Goal: Task Accomplishment & Management: Use online tool/utility

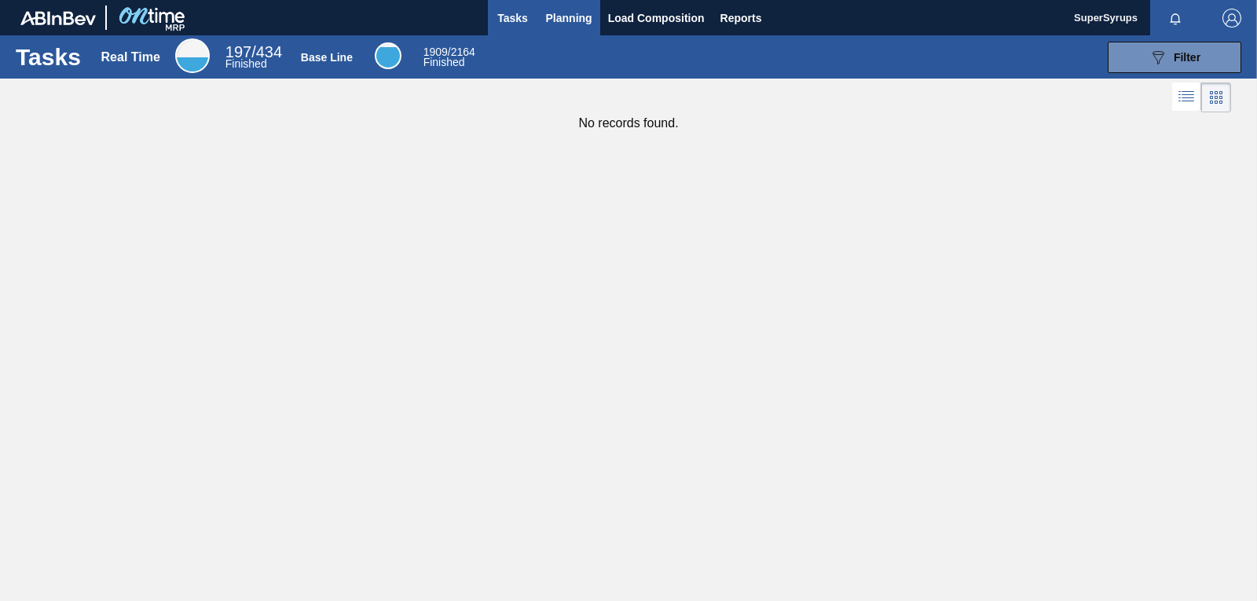
click at [575, 27] on span "Planning" at bounding box center [569, 18] width 46 height 19
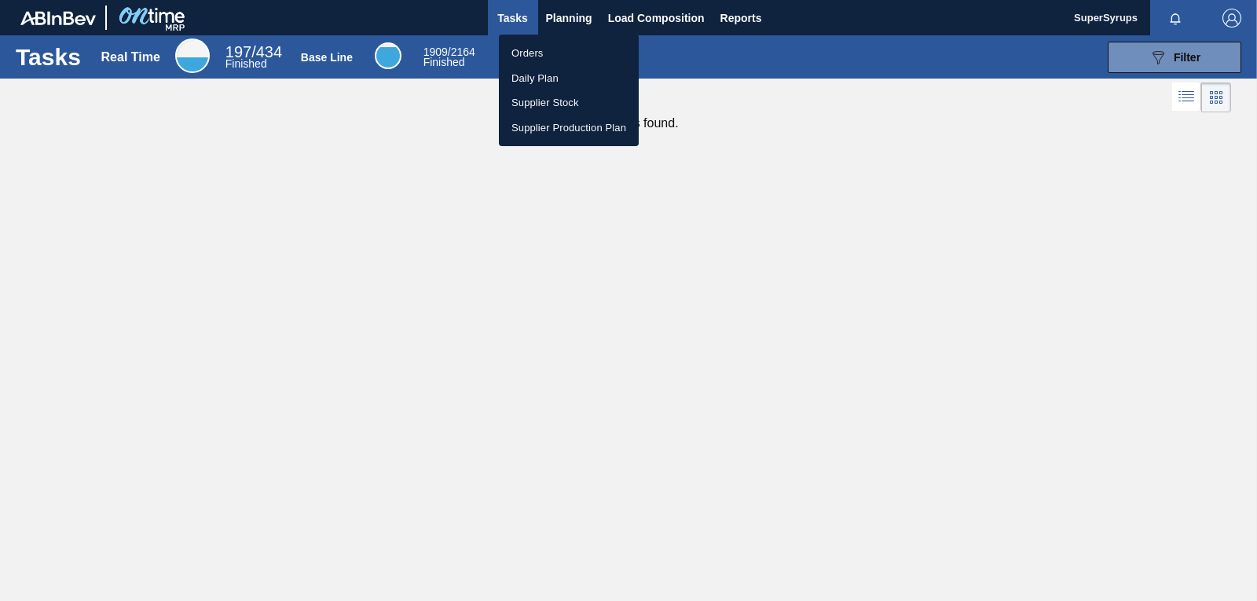
click at [580, 53] on li "Orders" at bounding box center [569, 53] width 140 height 25
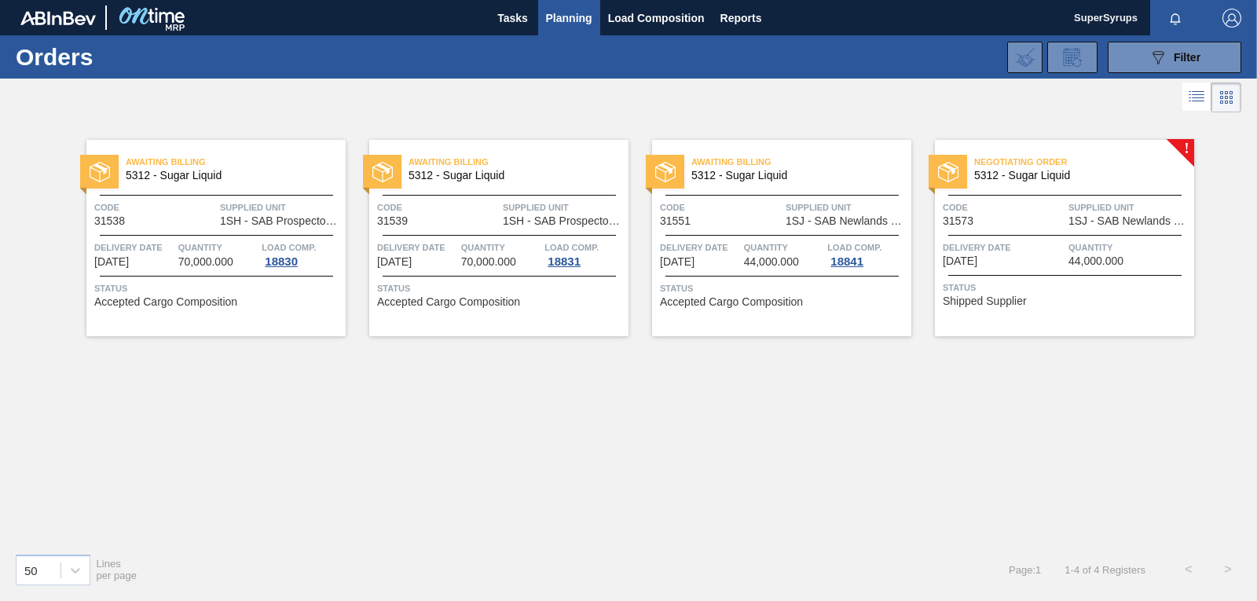
click at [970, 295] on span "Shipped Supplier" at bounding box center [985, 301] width 84 height 12
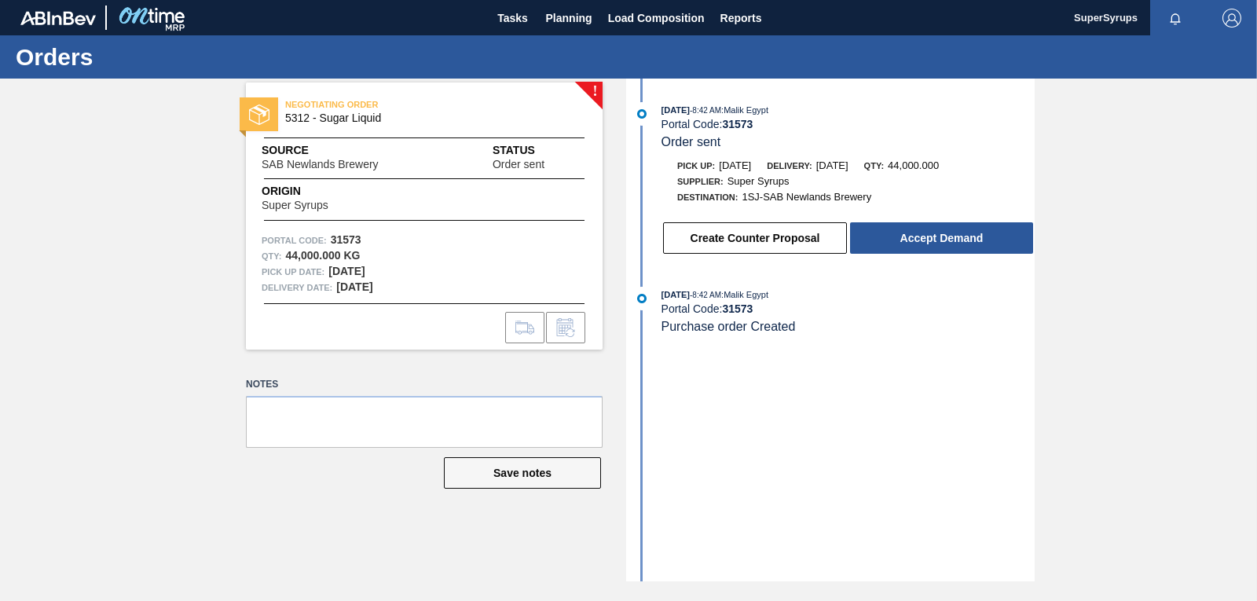
click at [968, 220] on div "Create Counter Proposal Accept Demand" at bounding box center [832, 234] width 405 height 42
click at [972, 233] on button "Accept Demand" at bounding box center [941, 237] width 183 height 31
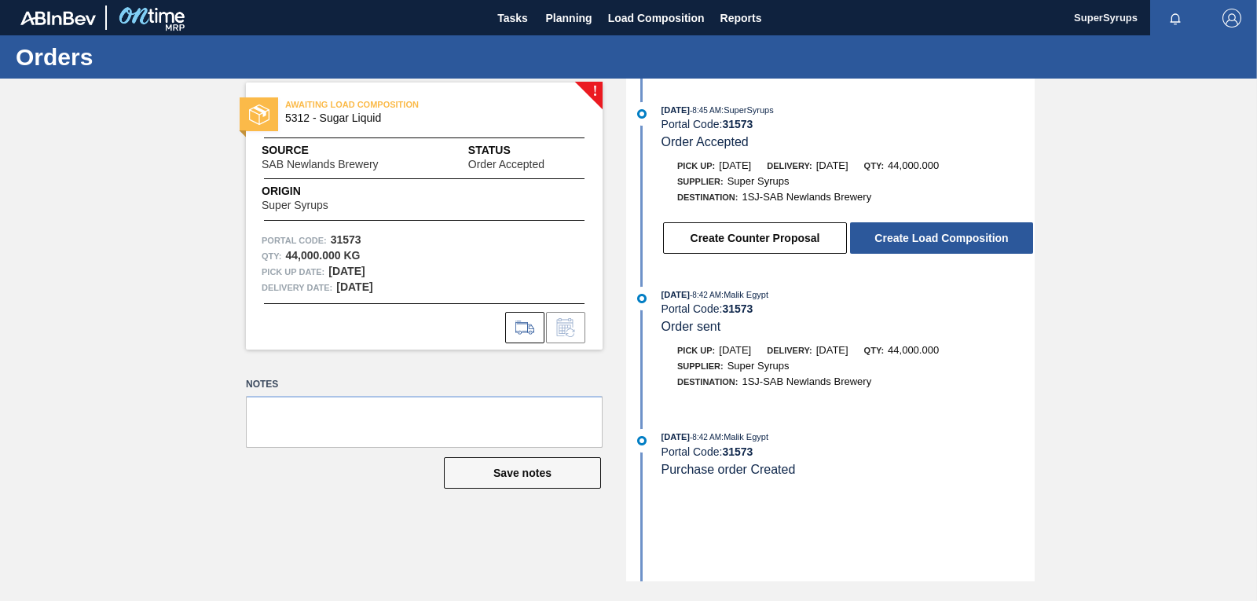
click at [972, 233] on button "Create Load Composition" at bounding box center [941, 237] width 183 height 31
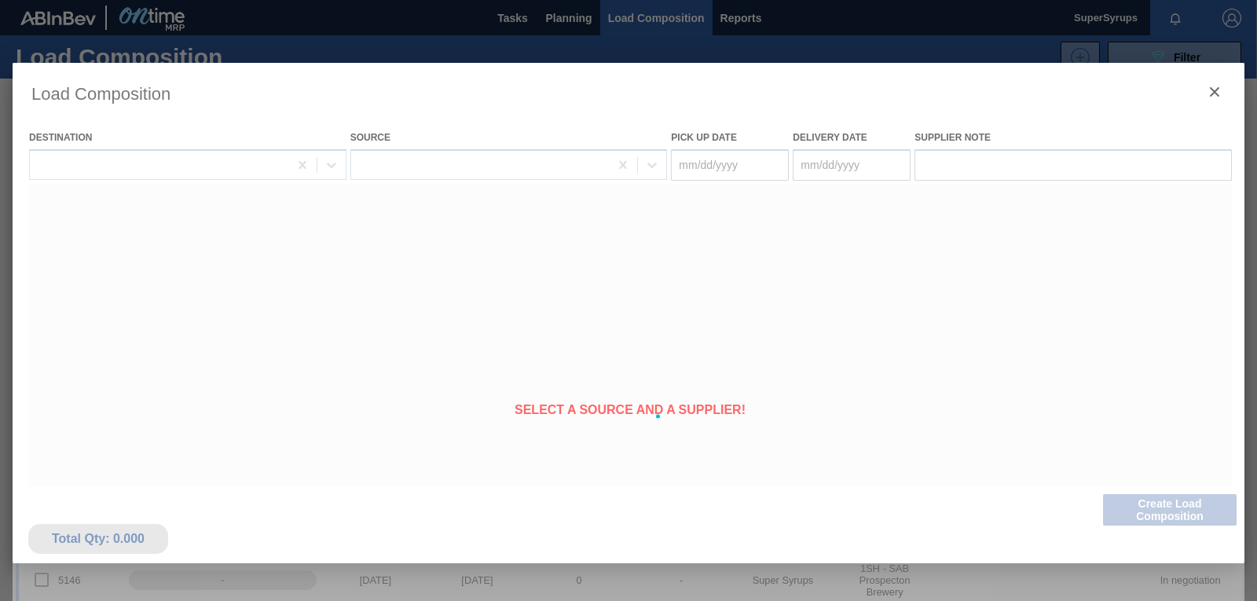
type Date "[DATE]"
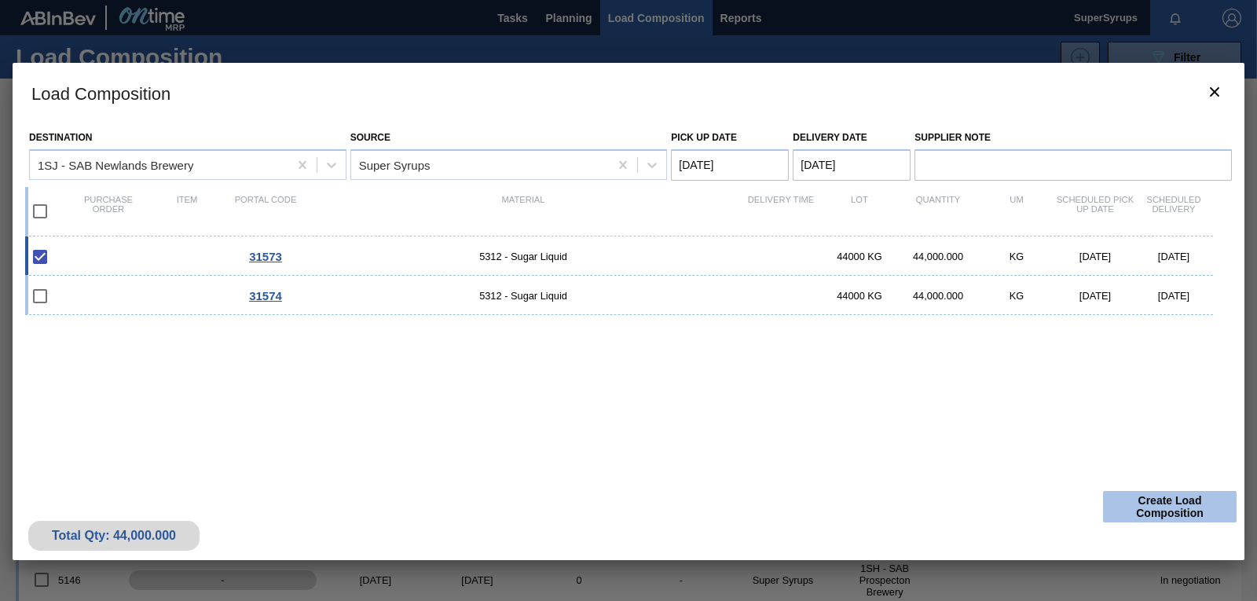
click at [1208, 519] on button "Create Load Composition" at bounding box center [1170, 506] width 134 height 31
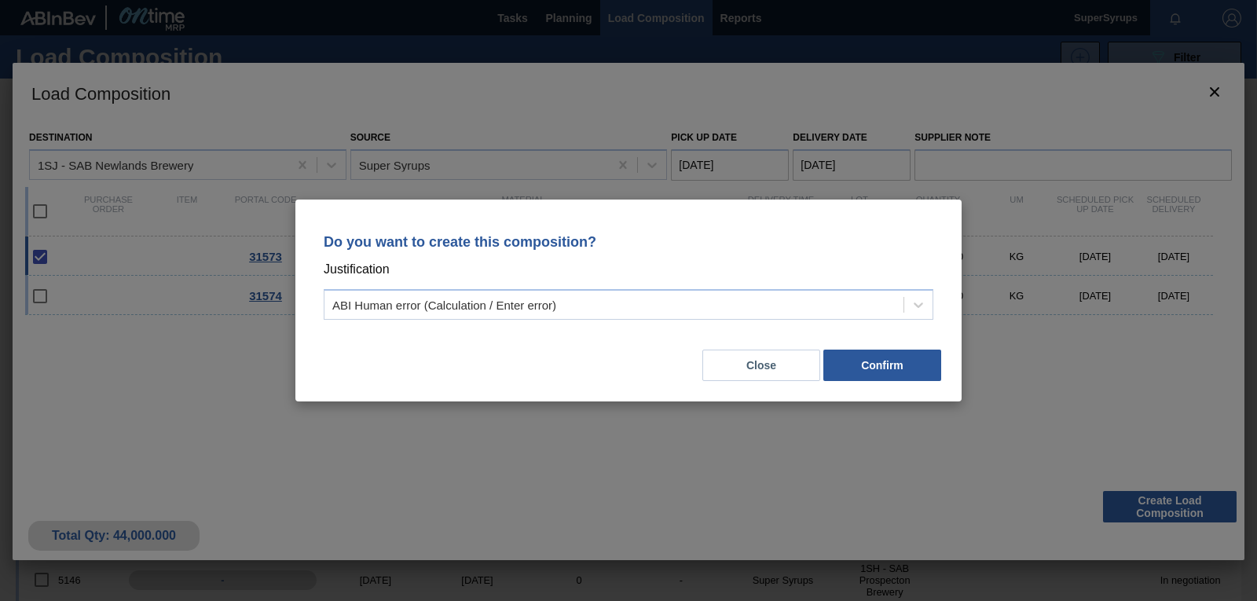
click at [776, 325] on div "Do you want to create this composition? Justification ABI Human error (Calculat…" at bounding box center [628, 273] width 629 height 111
click at [772, 306] on div "ABI Human error (Calculation / Enter error)" at bounding box center [614, 305] width 579 height 23
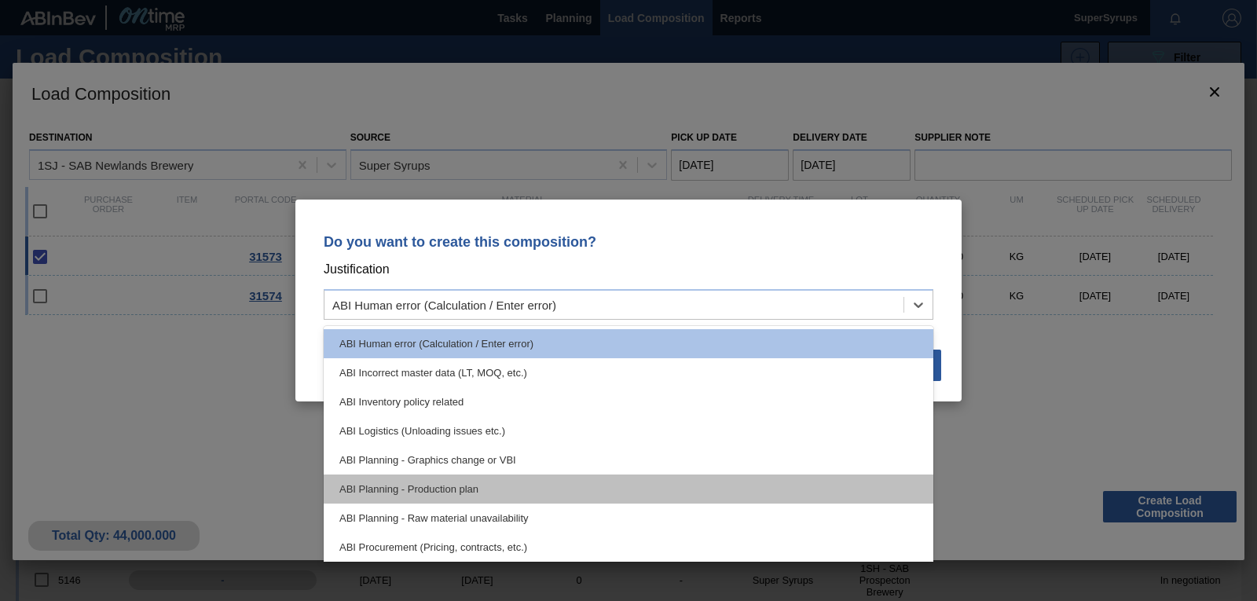
click at [676, 486] on div "ABI Planning - Production plan" at bounding box center [629, 489] width 610 height 29
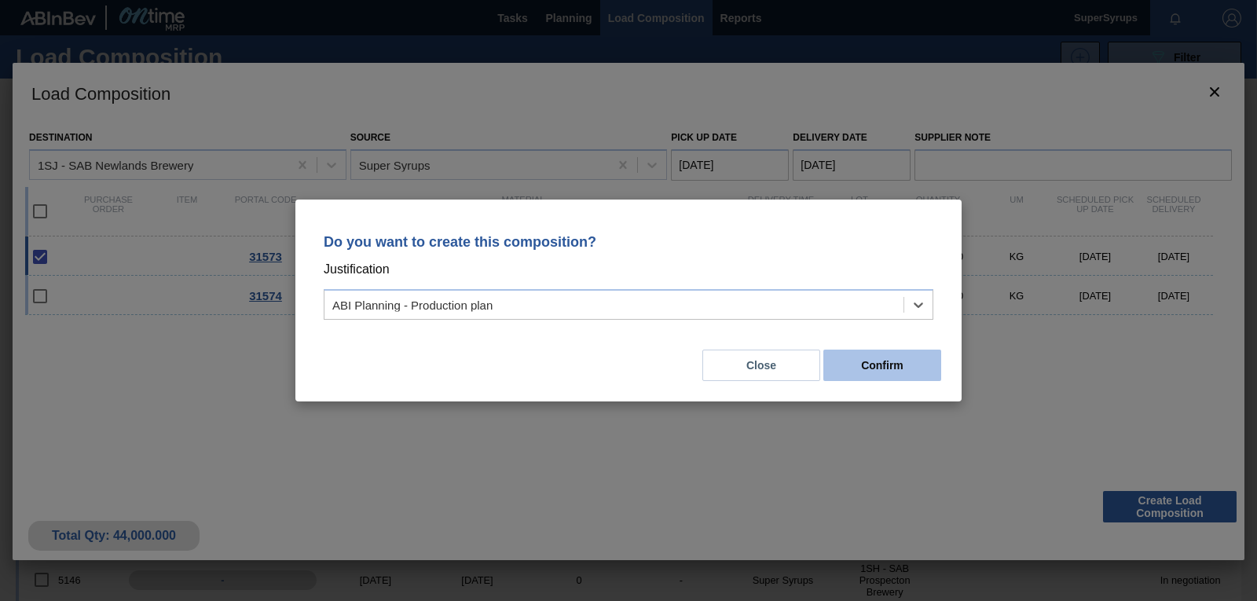
click at [857, 372] on button "Confirm" at bounding box center [883, 365] width 118 height 31
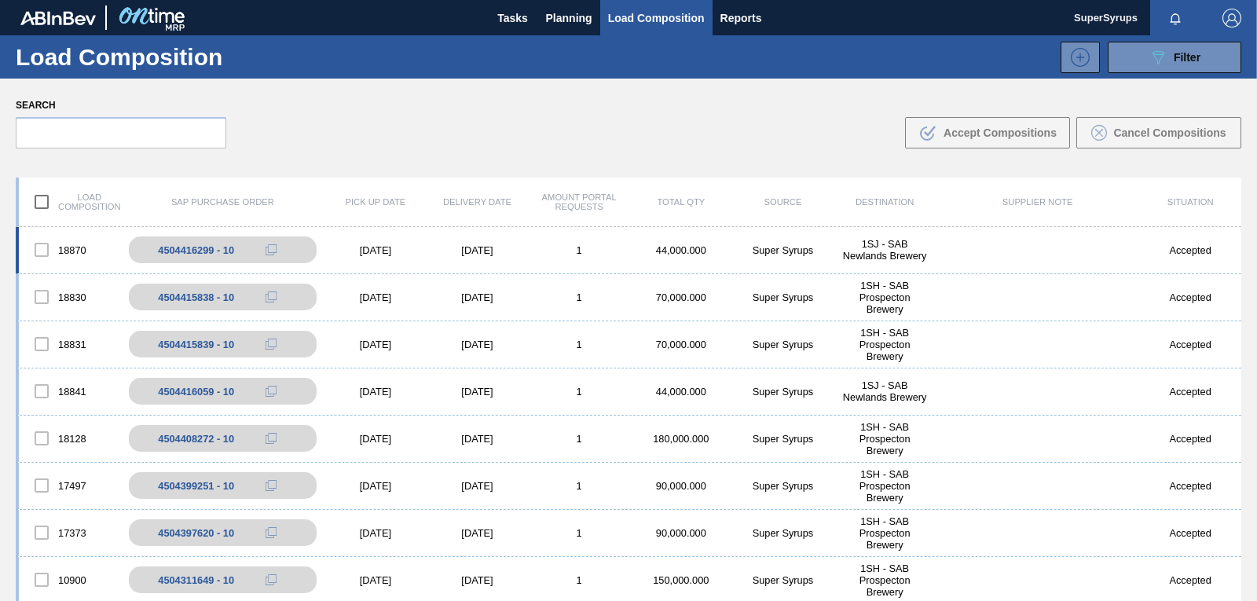
click at [975, 248] on div "18870 4504416299 - 10 [DATE] [DATE] 1 44,000.000 Super Syrups 1SJ - SAB Newland…" at bounding box center [629, 250] width 1226 height 47
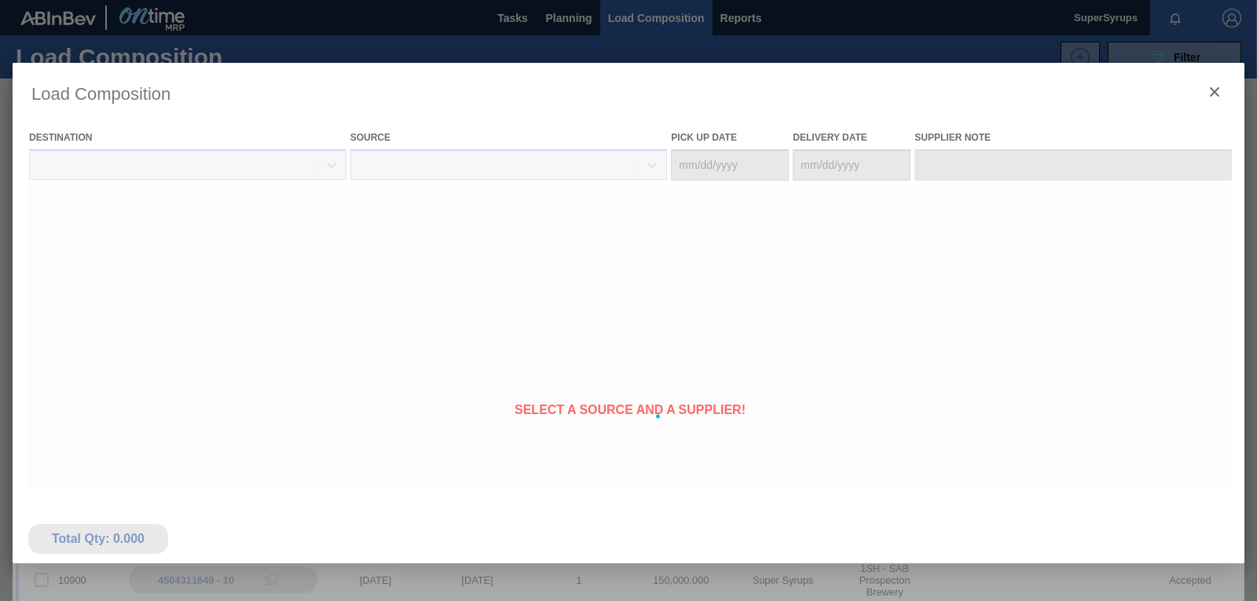
type Date "[DATE]"
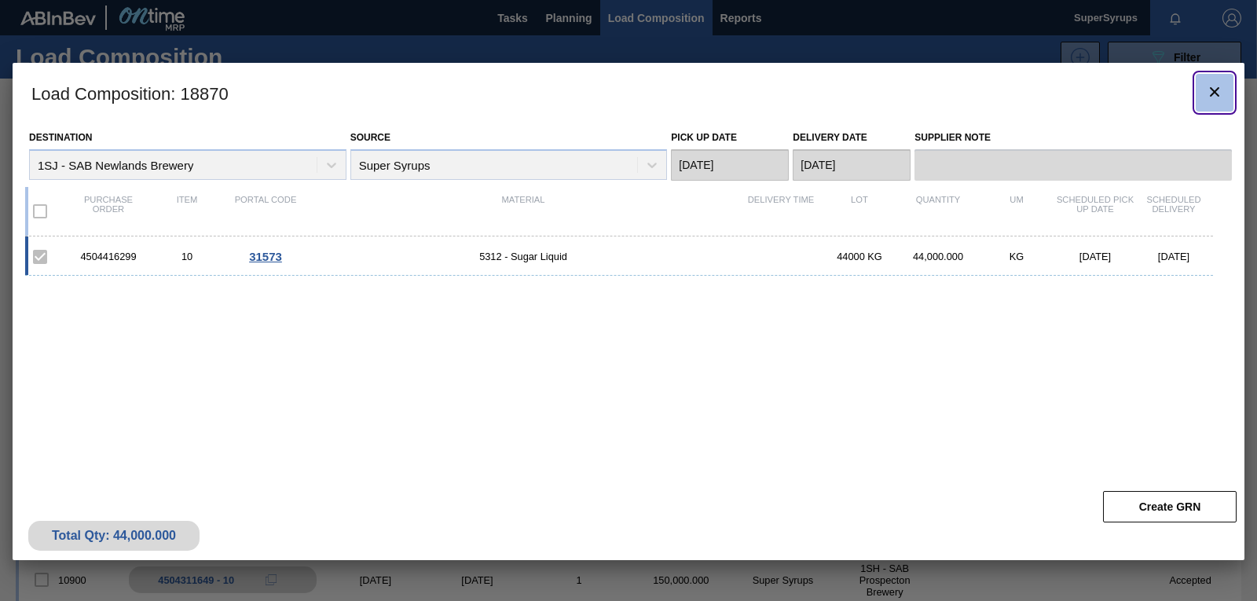
click at [1210, 97] on icon "botão de ícone" at bounding box center [1214, 92] width 19 height 19
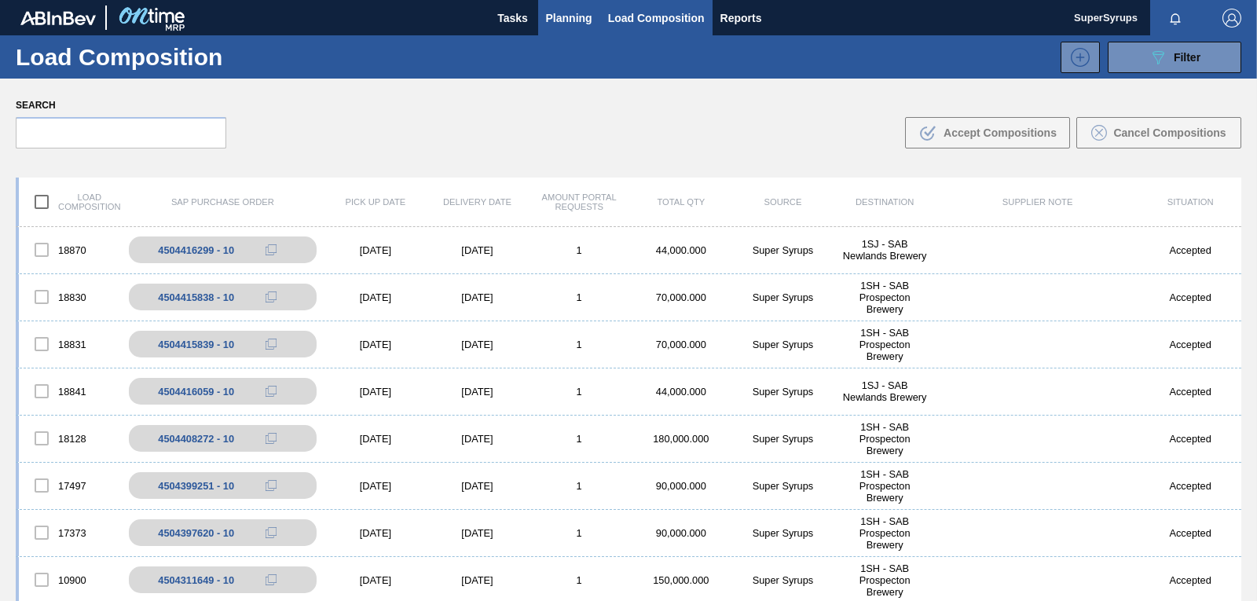
click at [560, 14] on span "Planning" at bounding box center [569, 18] width 46 height 19
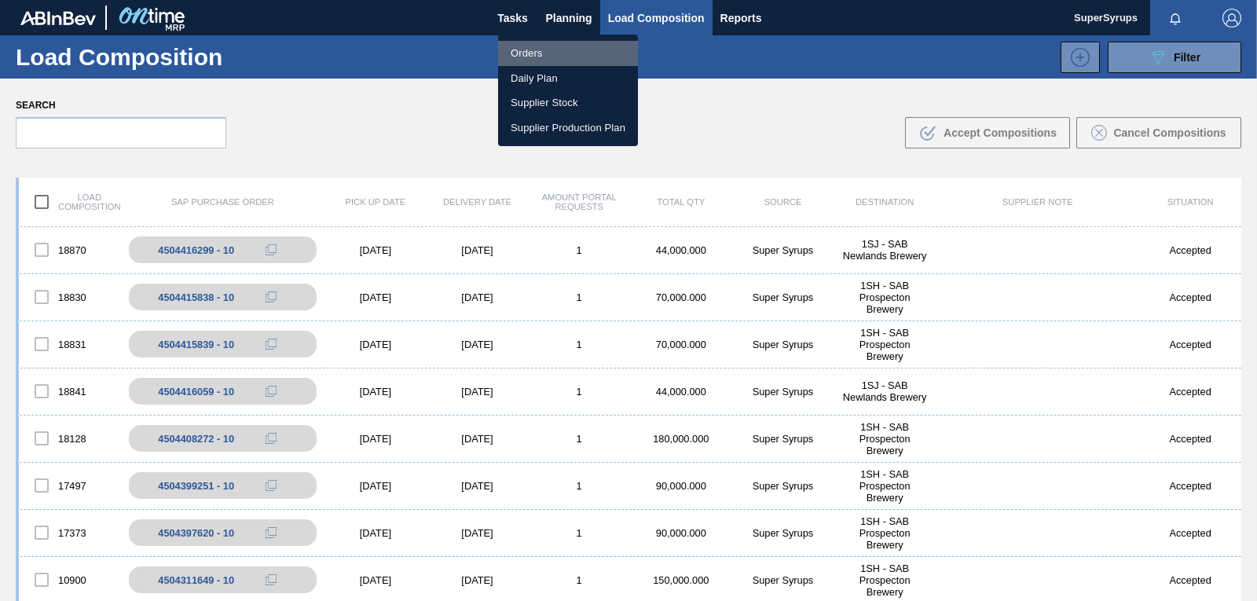
click at [560, 52] on li "Orders" at bounding box center [568, 53] width 140 height 25
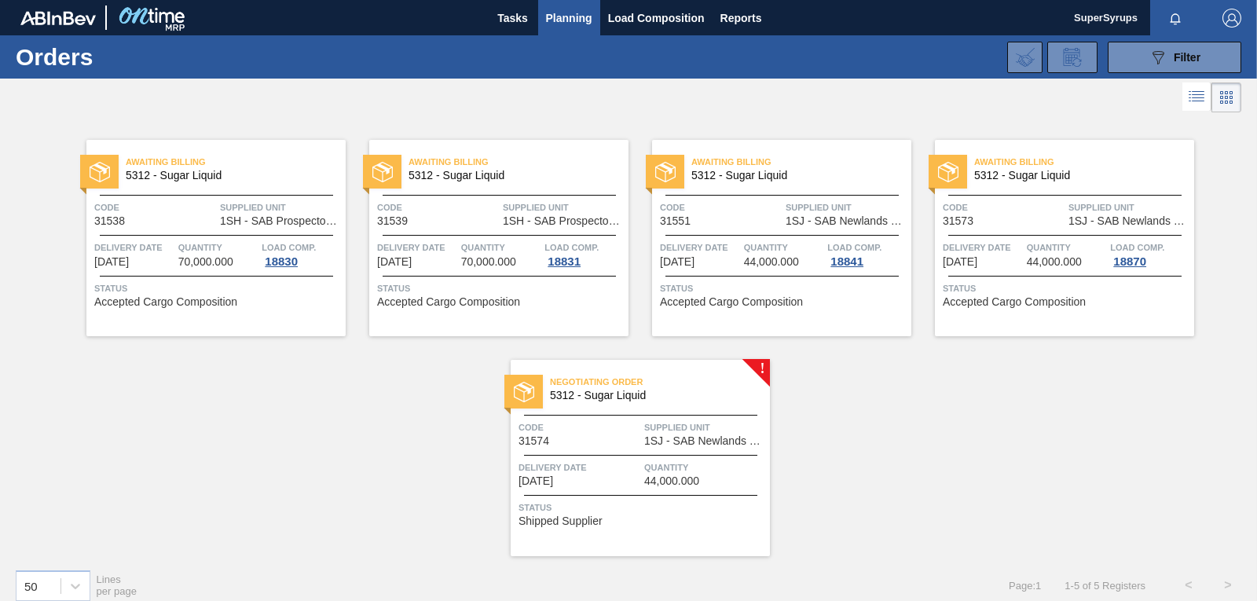
click at [684, 430] on span "Supplied Unit" at bounding box center [705, 428] width 122 height 16
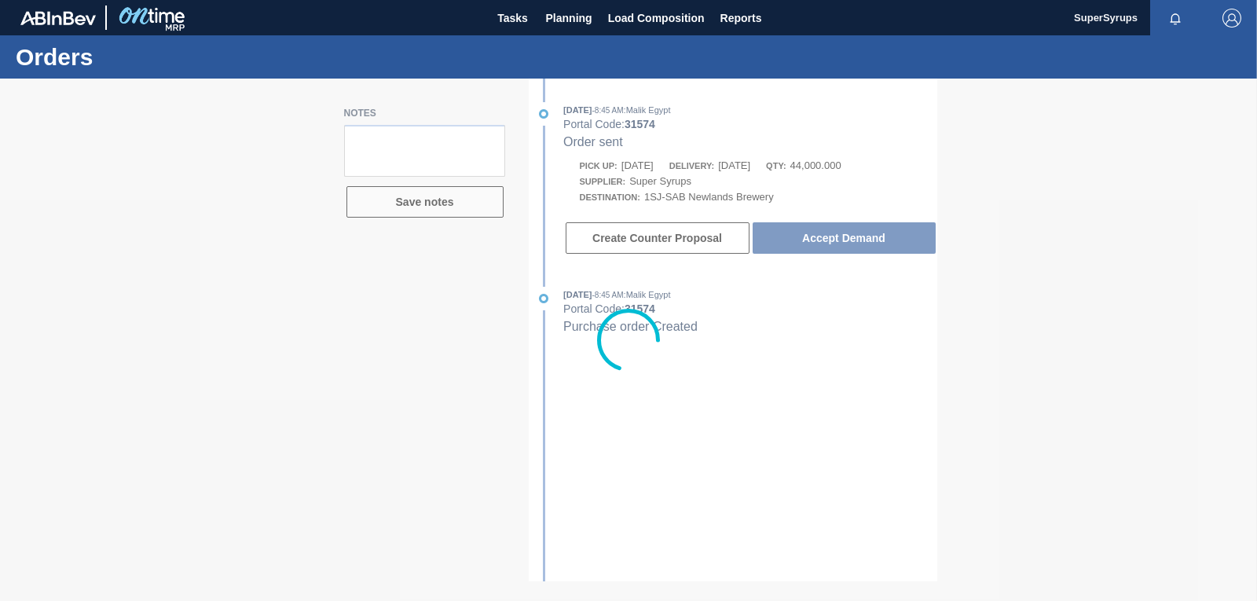
click at [871, 237] on div at bounding box center [628, 340] width 1257 height 523
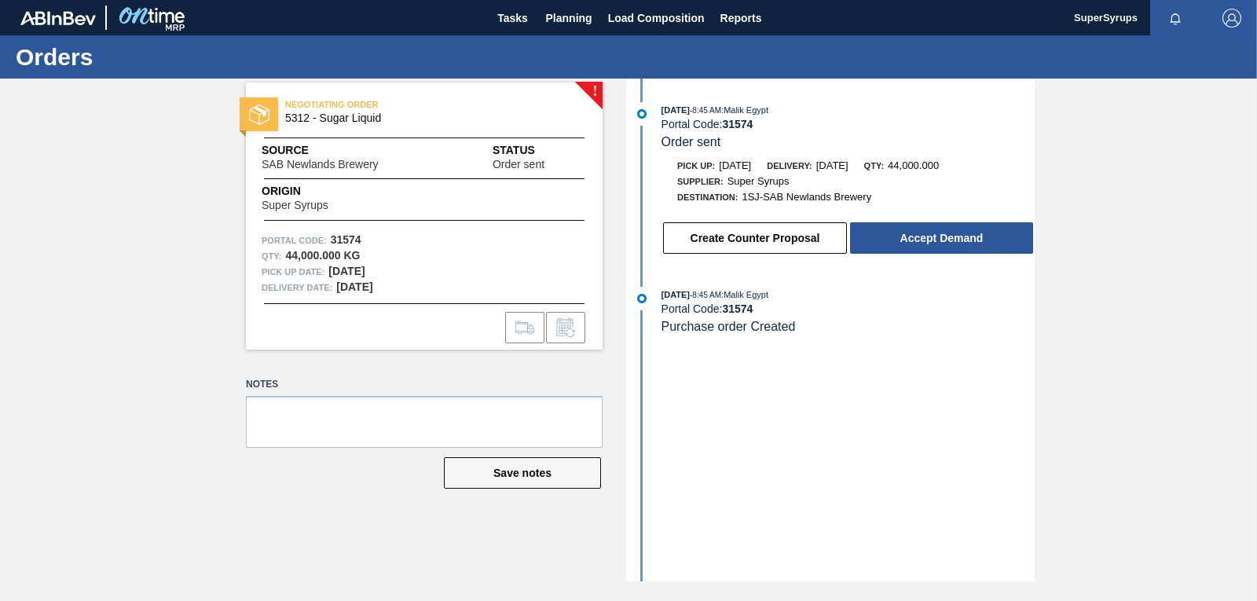
click at [871, 237] on button "Accept Demand" at bounding box center [941, 237] width 183 height 31
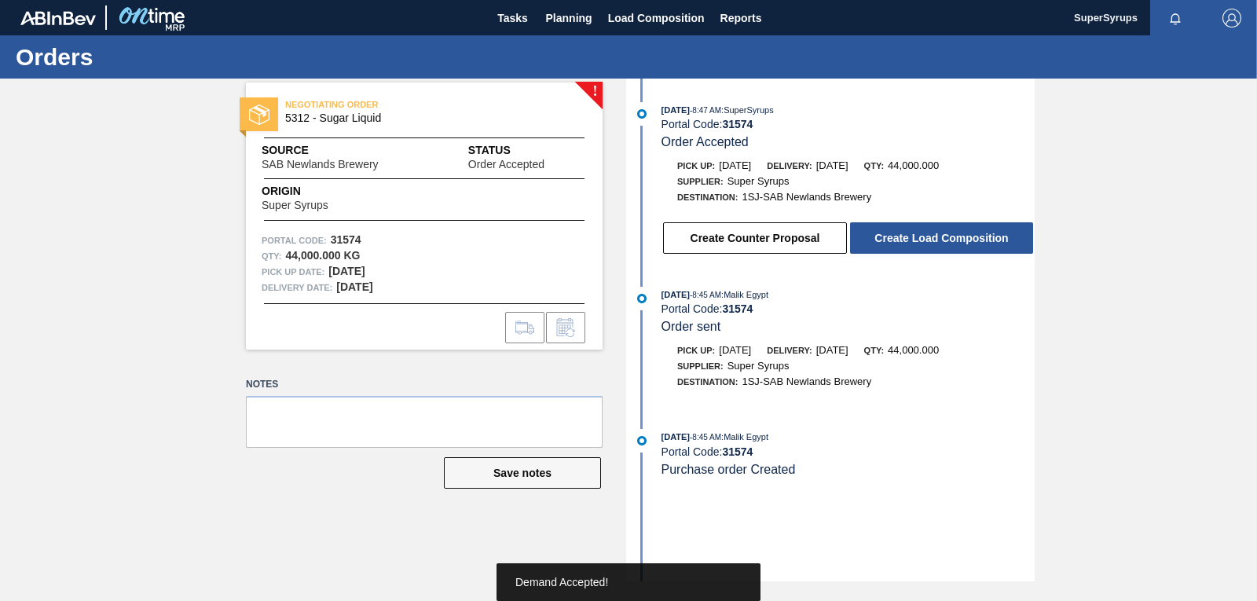
click at [871, 237] on button "Create Load Composition" at bounding box center [941, 237] width 183 height 31
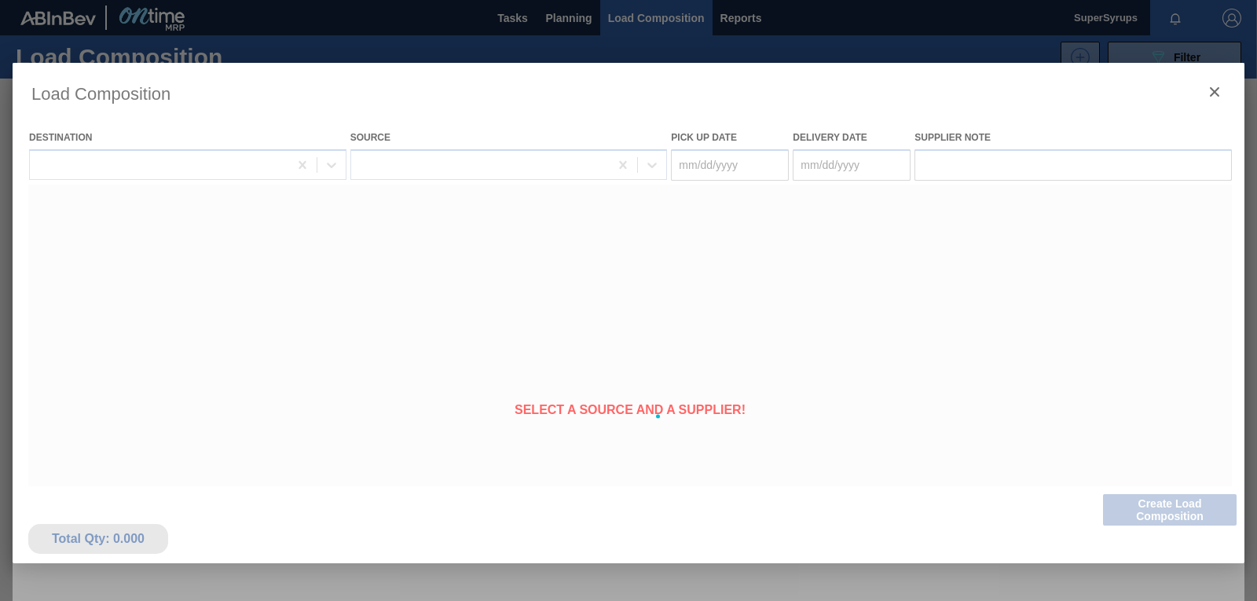
type Date "[DATE]"
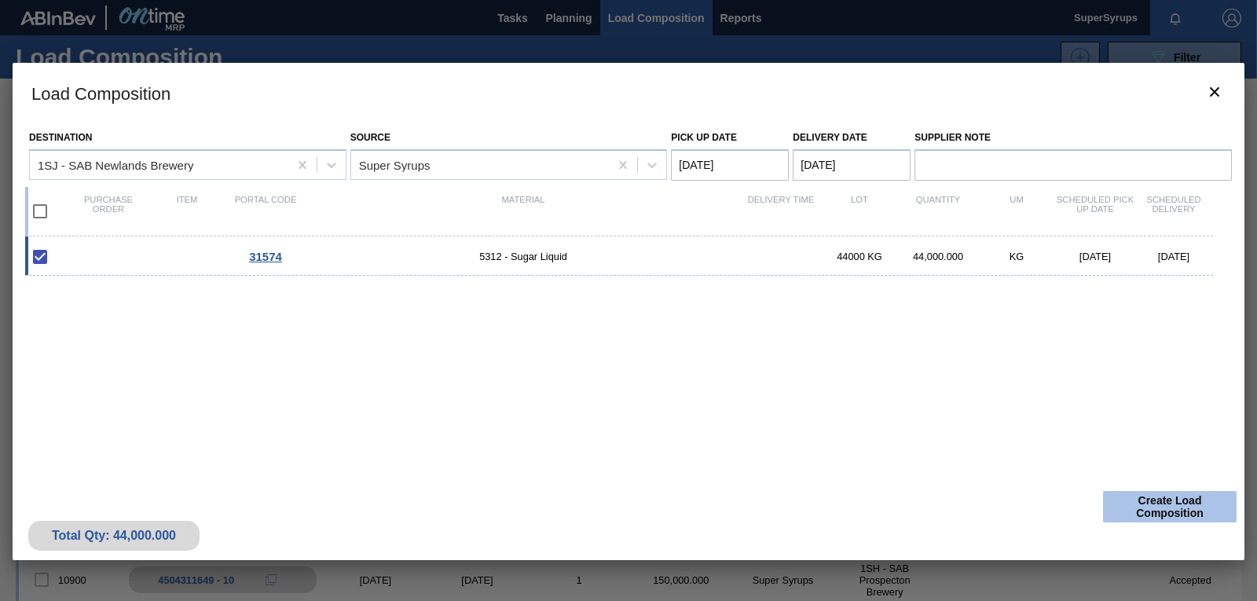
click at [1163, 515] on button "Create Load Composition" at bounding box center [1170, 506] width 134 height 31
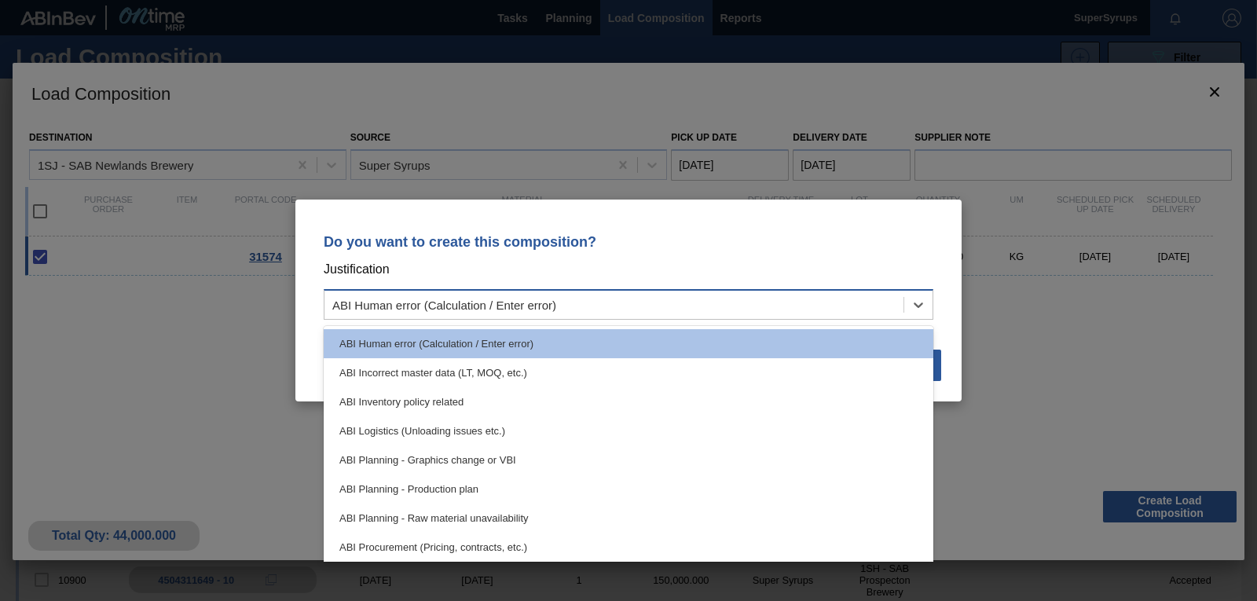
click at [669, 307] on div "ABI Human error (Calculation / Enter error)" at bounding box center [614, 305] width 579 height 23
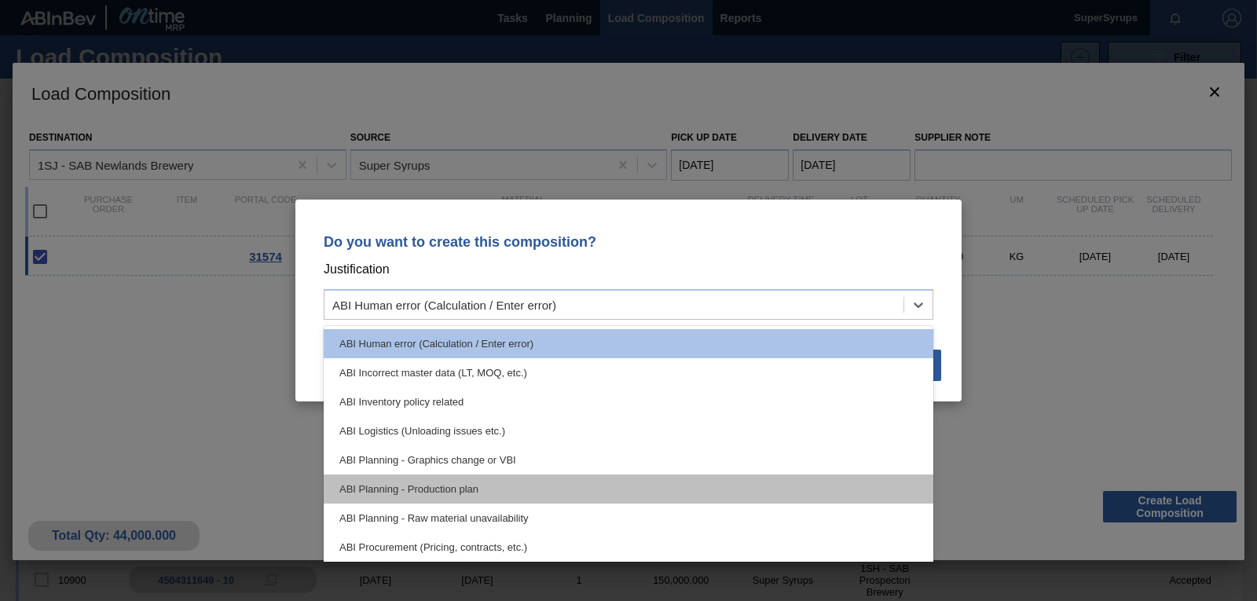
click at [662, 477] on div "ABI Planning - Production plan" at bounding box center [629, 489] width 610 height 29
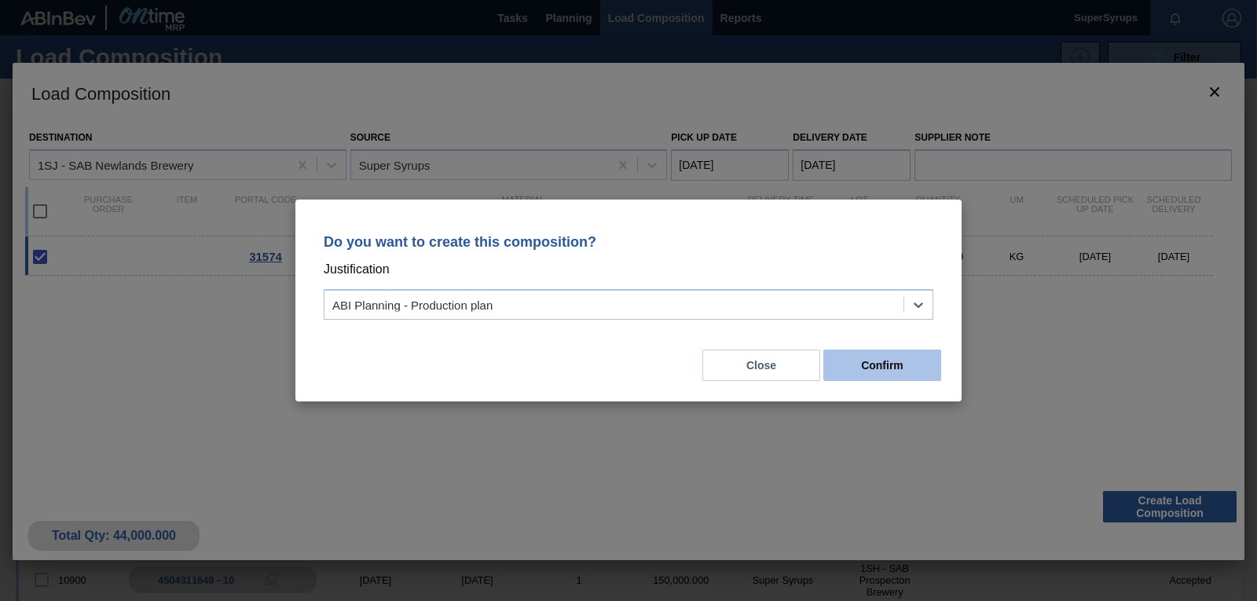
click at [916, 365] on button "Confirm" at bounding box center [883, 365] width 118 height 31
